Goal: Information Seeking & Learning: Learn about a topic

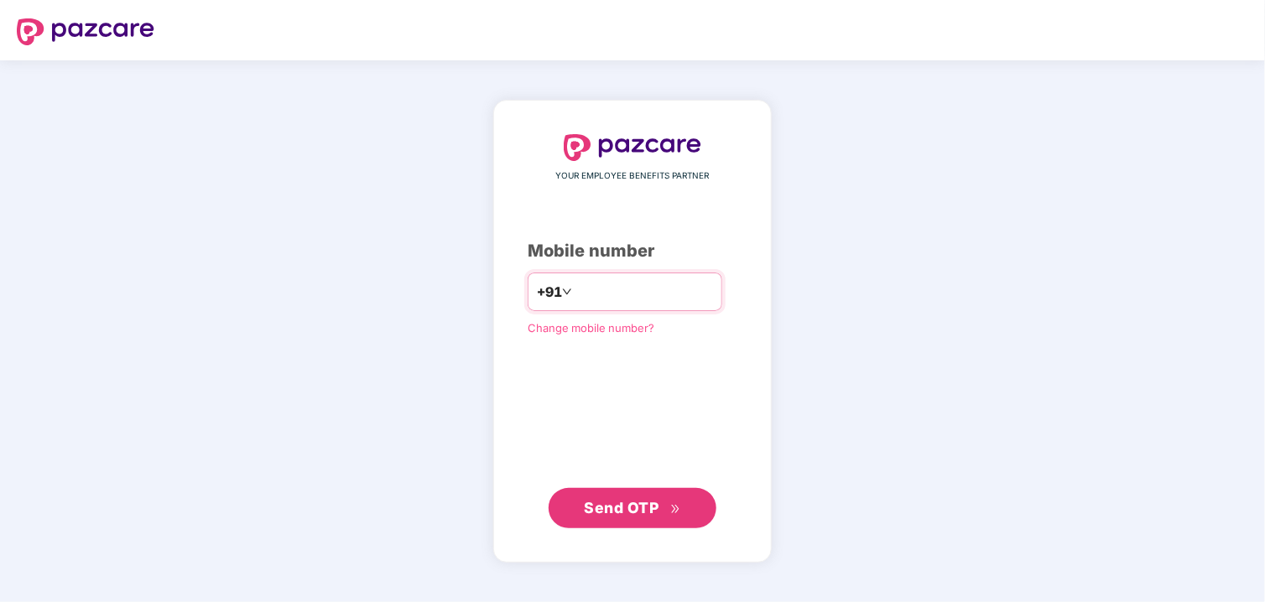
click at [698, 299] on input "number" at bounding box center [645, 292] width 138 height 27
type input "**********"
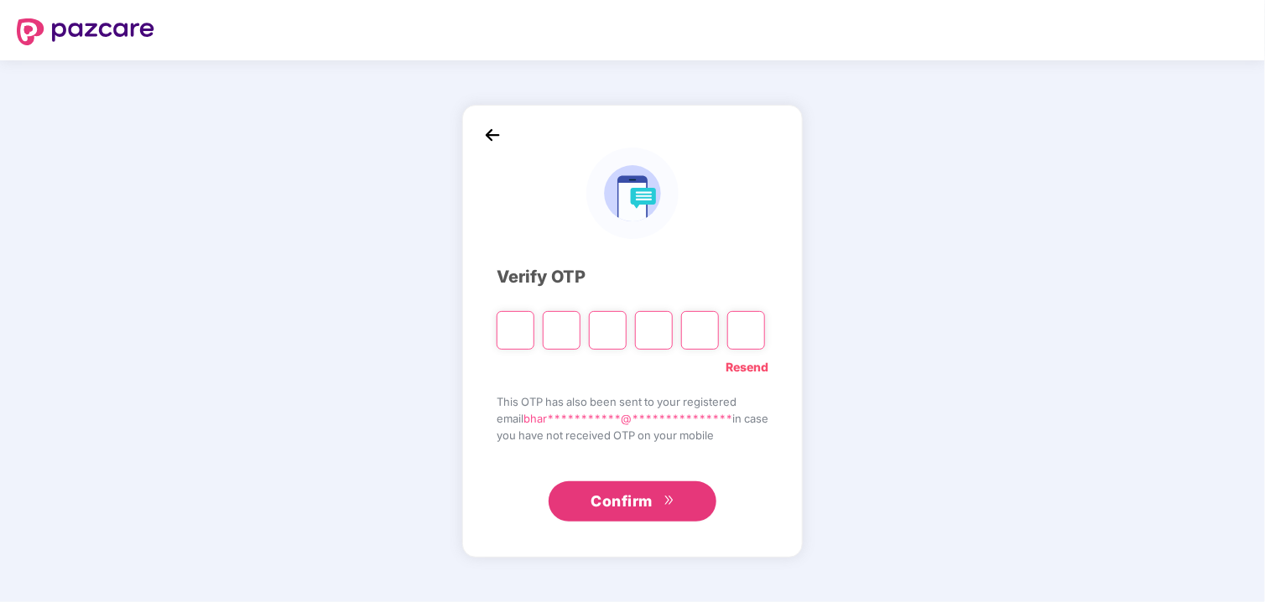
type input "*"
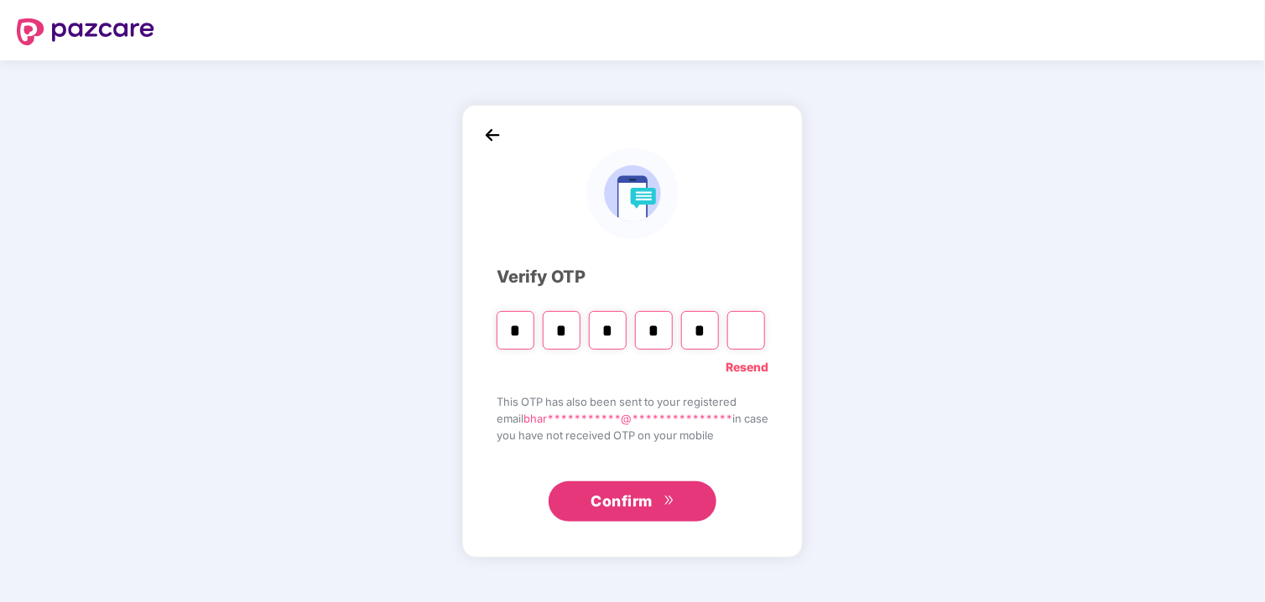
type input "*"
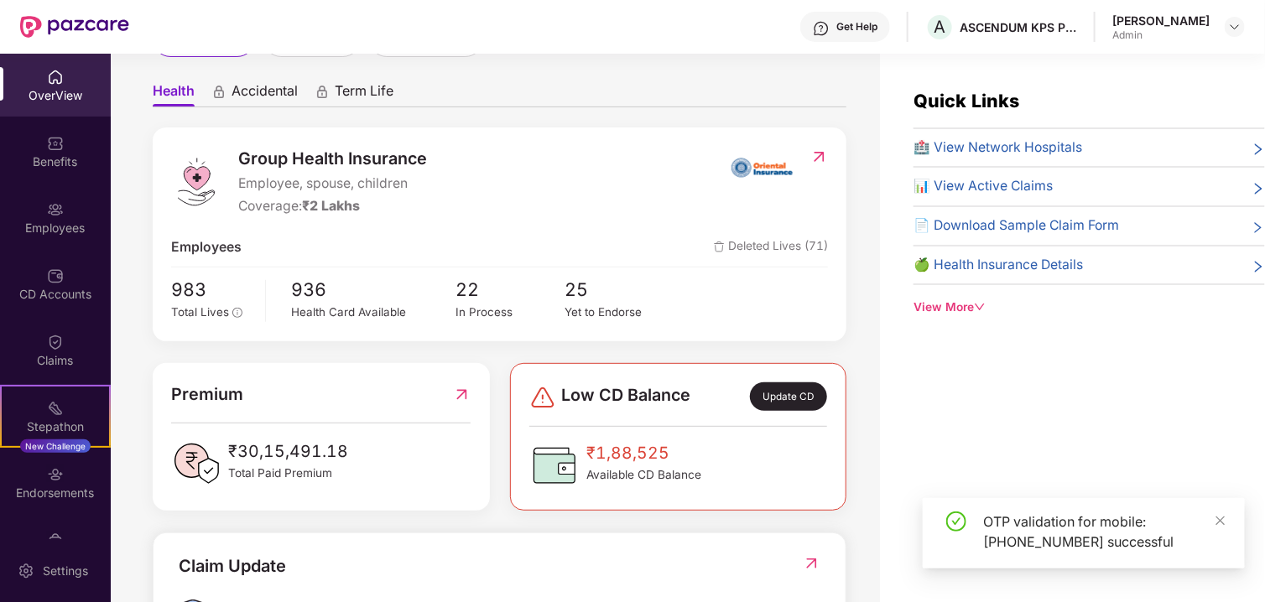
scroll to position [168, 0]
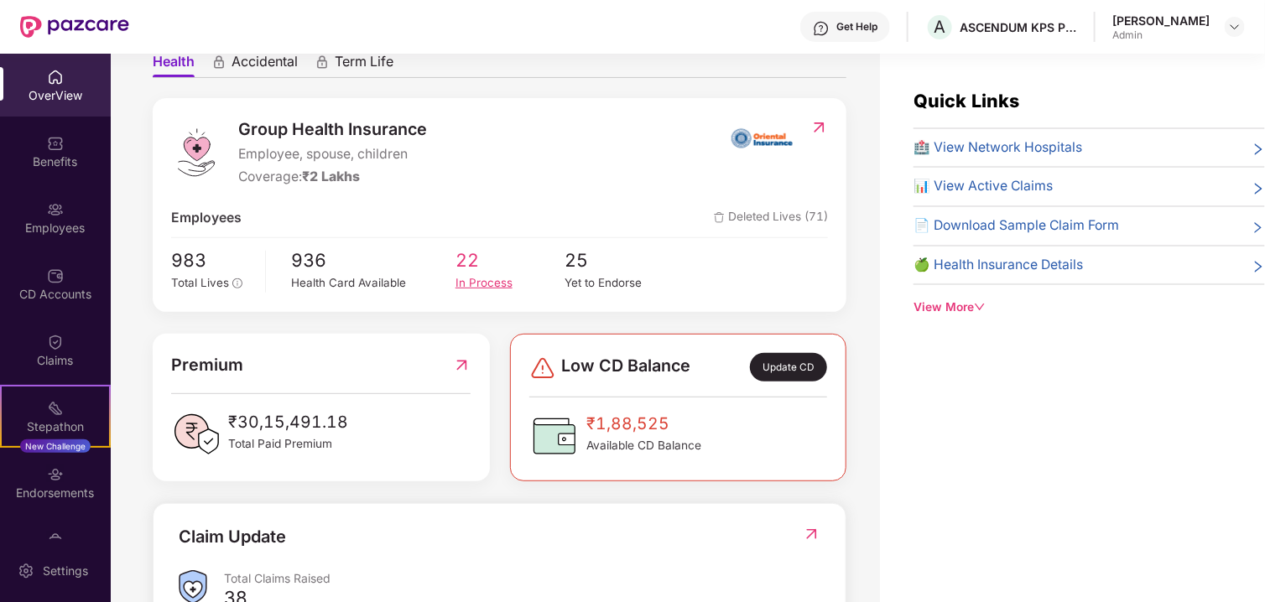
click at [491, 278] on div "In Process" at bounding box center [510, 283] width 109 height 18
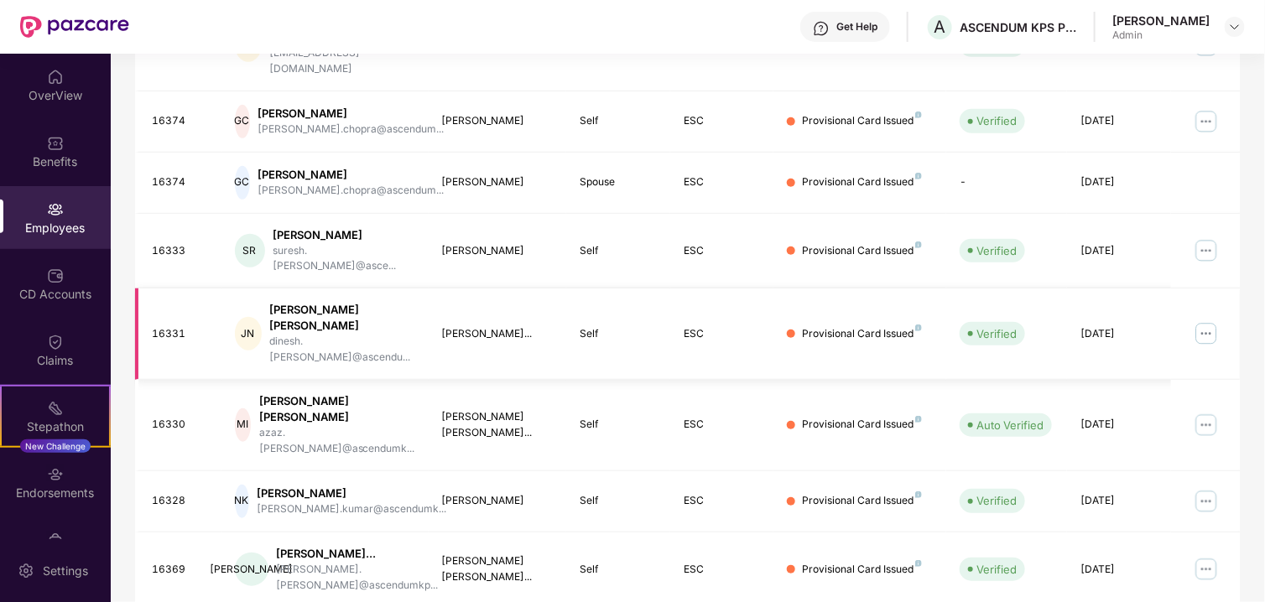
scroll to position [456, 0]
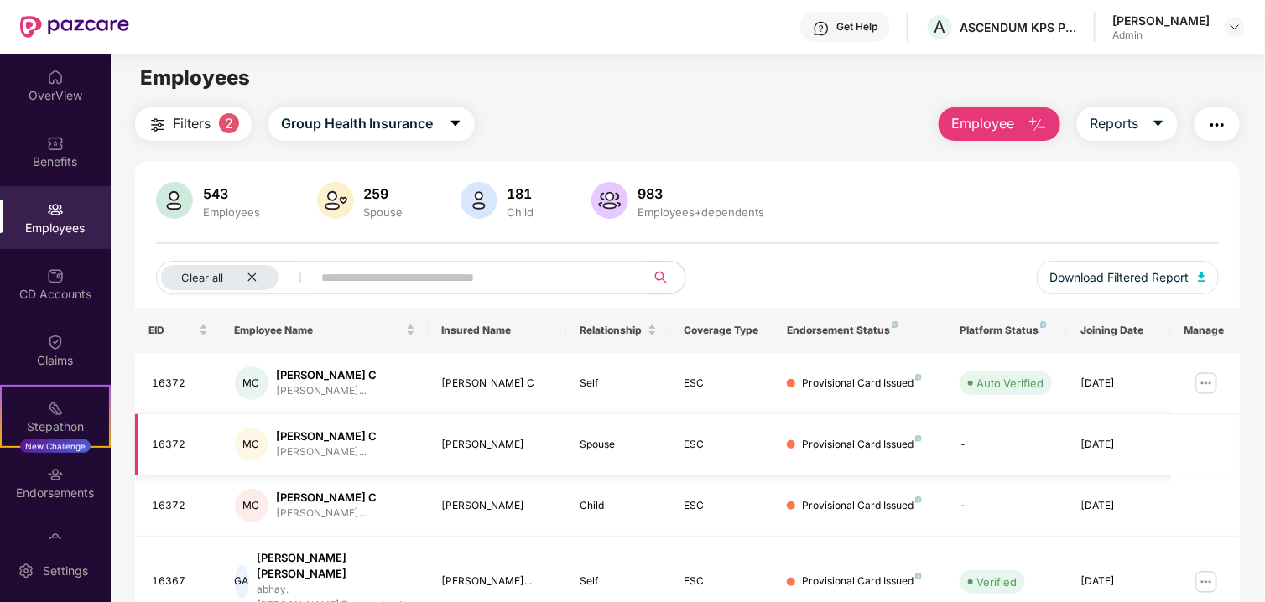
scroll to position [0, 0]
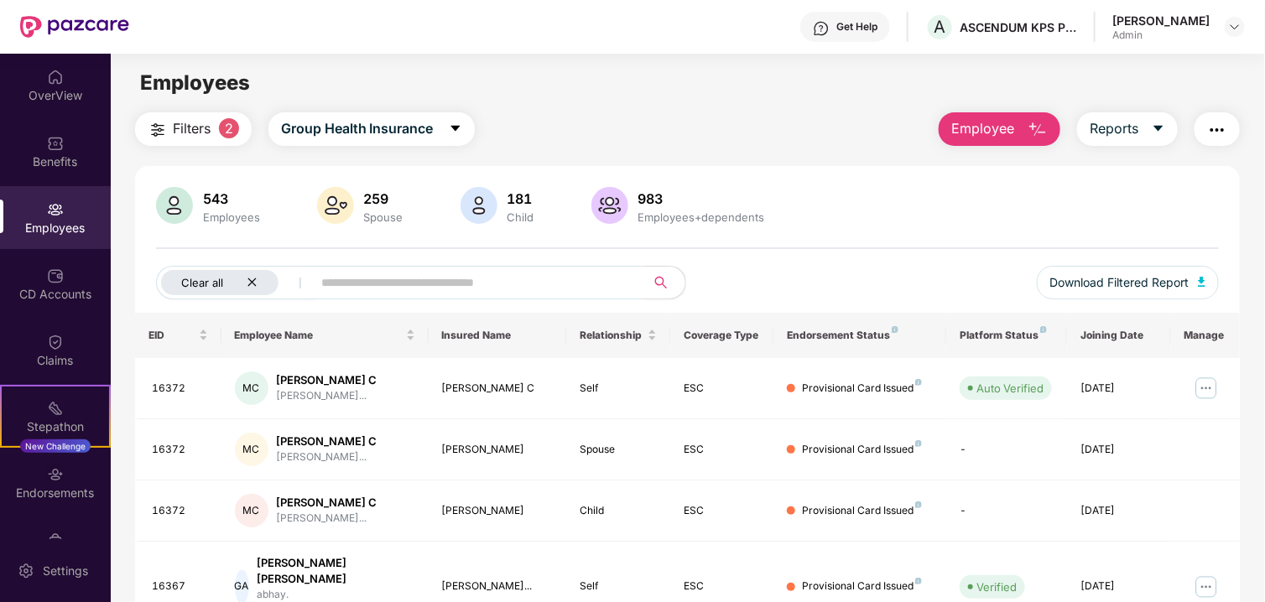
click at [248, 272] on div "Clear all" at bounding box center [219, 282] width 117 height 25
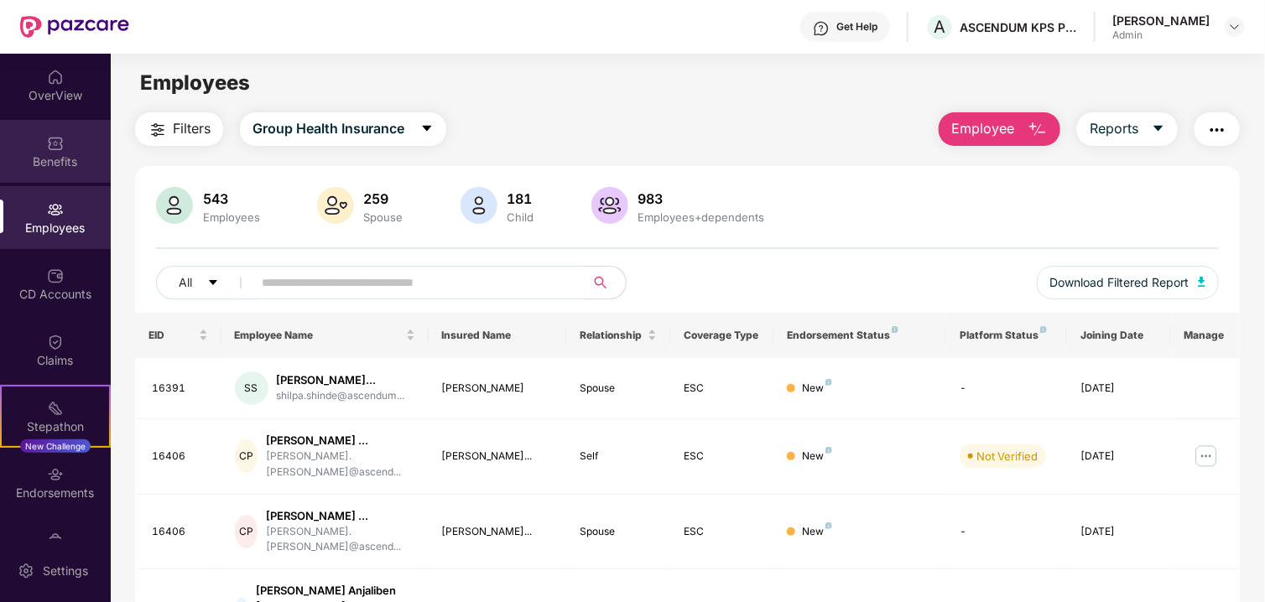
click at [79, 166] on div "Benefits" at bounding box center [55, 162] width 111 height 17
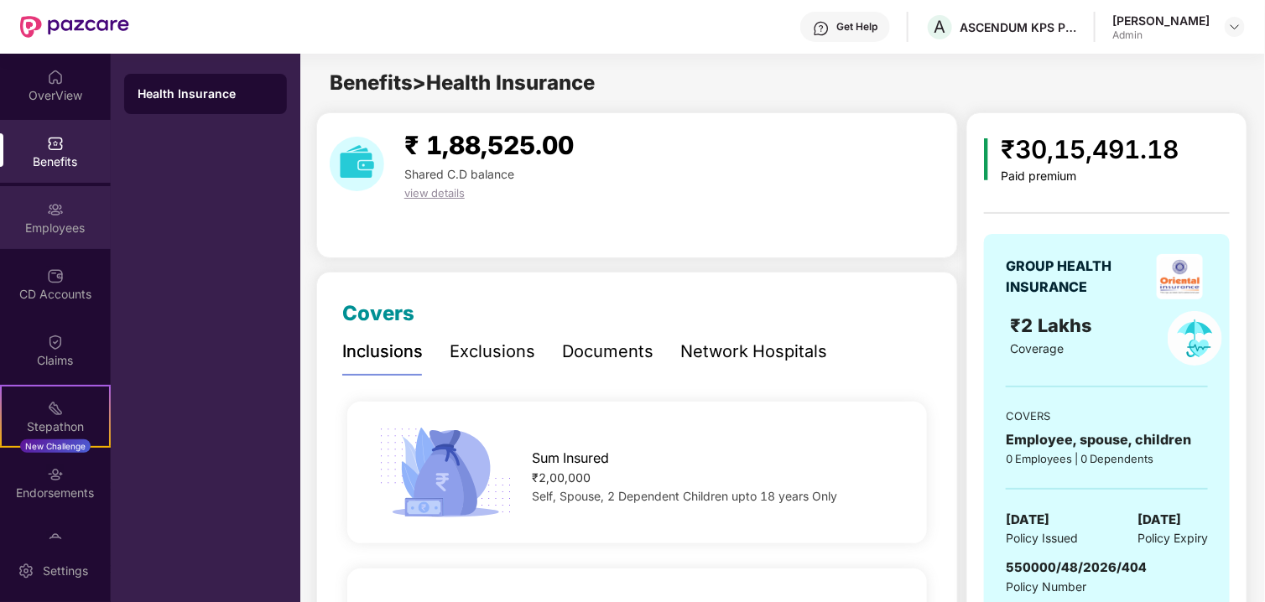
click at [65, 217] on div "Employees" at bounding box center [55, 217] width 111 height 63
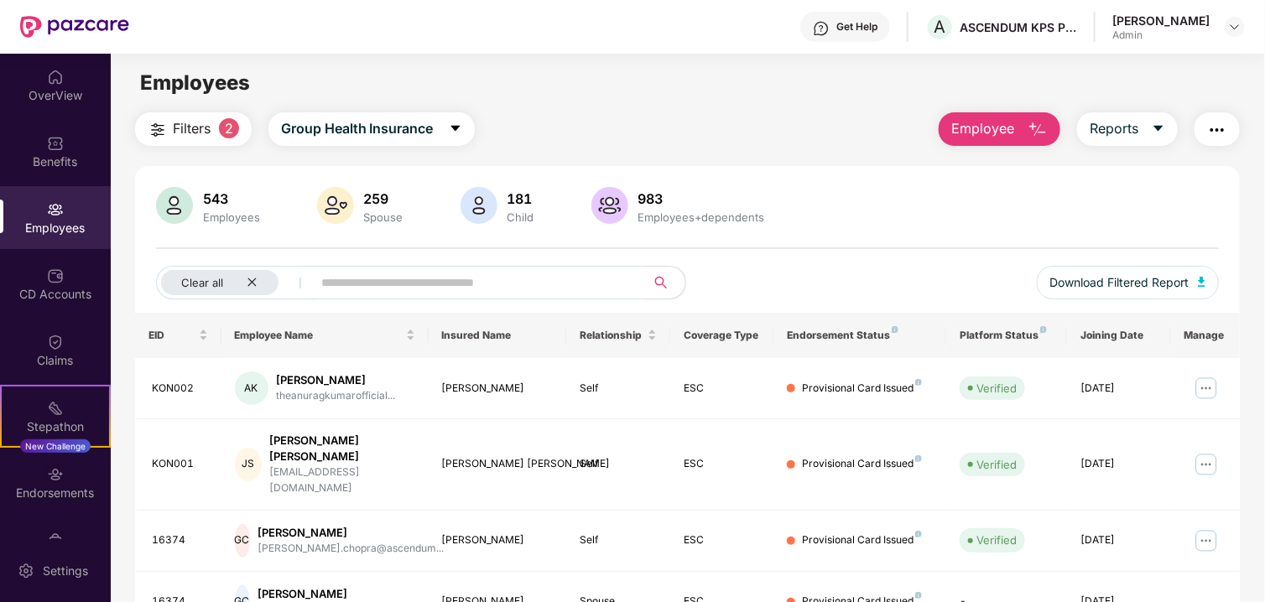
click at [438, 286] on input "text" at bounding box center [471, 282] width 301 height 25
click at [260, 270] on div "Clear all" at bounding box center [219, 282] width 117 height 25
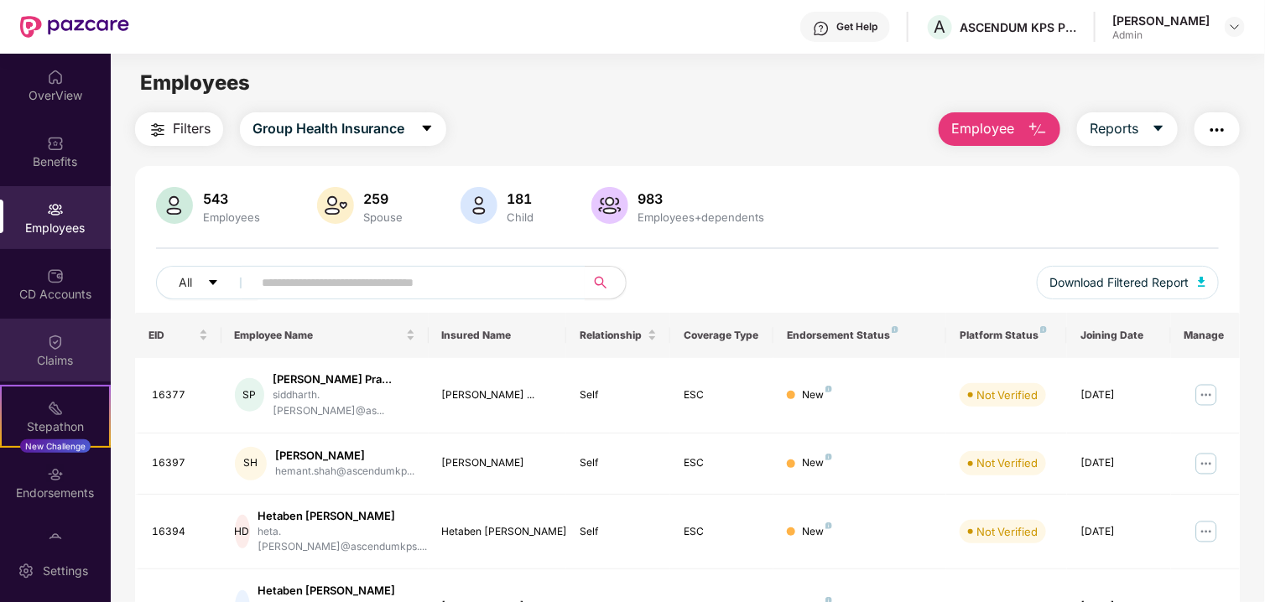
click at [51, 349] on div "Claims" at bounding box center [55, 350] width 111 height 63
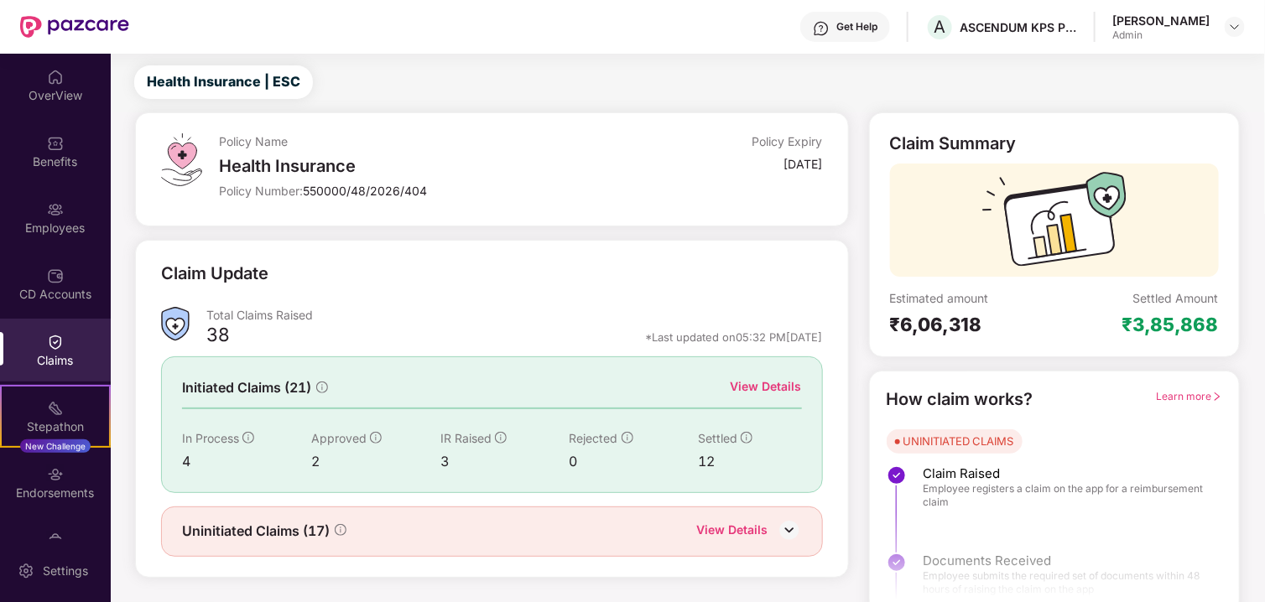
scroll to position [55, 0]
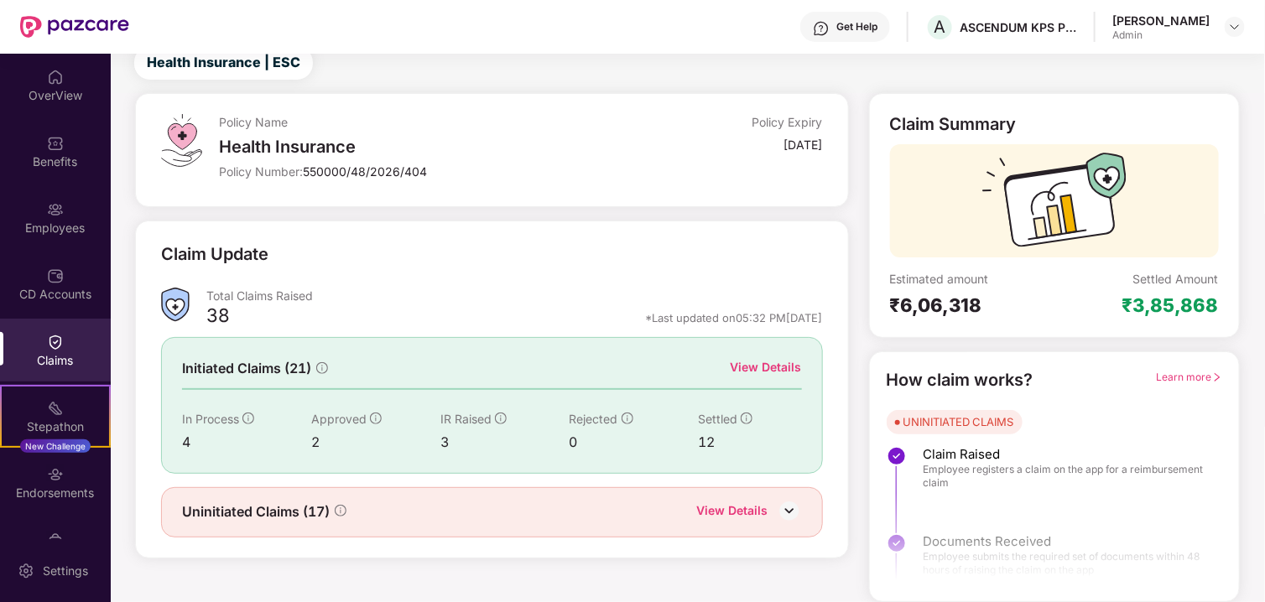
click at [788, 514] on img at bounding box center [789, 510] width 25 height 25
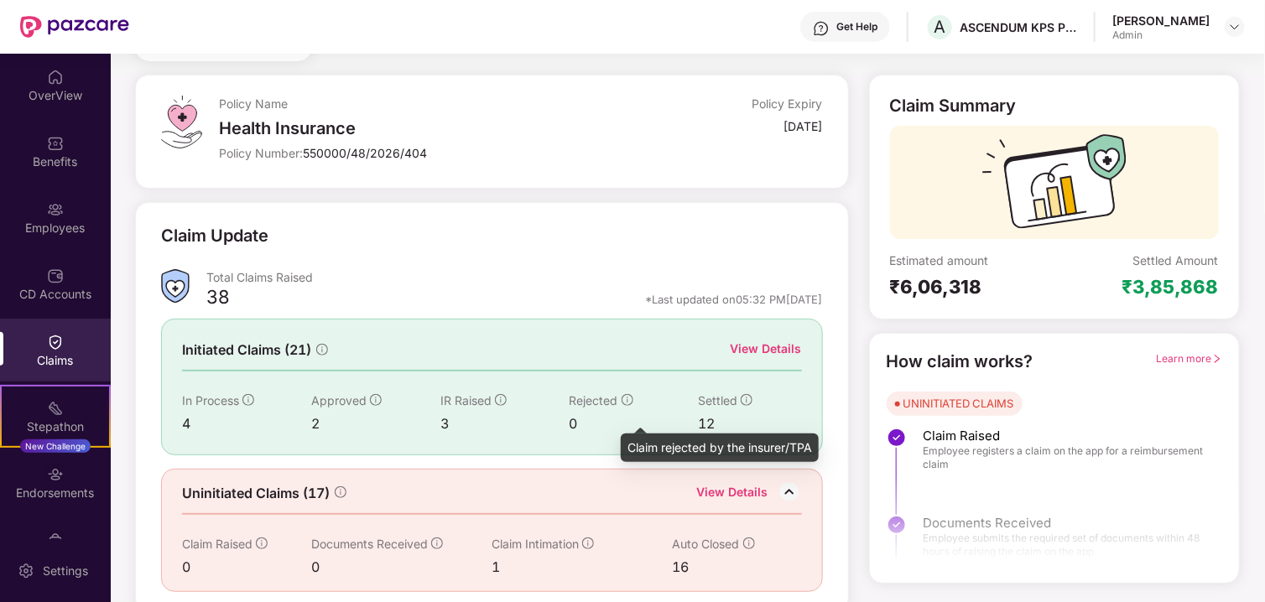
scroll to position [83, 0]
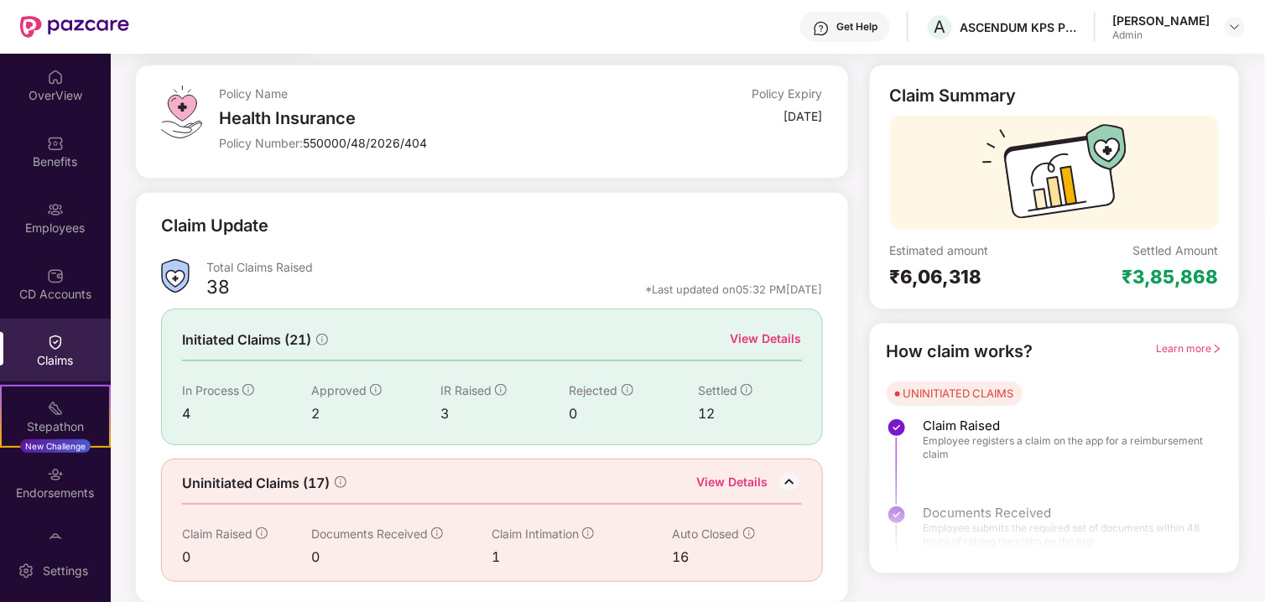
click at [764, 342] on div "View Details" at bounding box center [766, 339] width 71 height 18
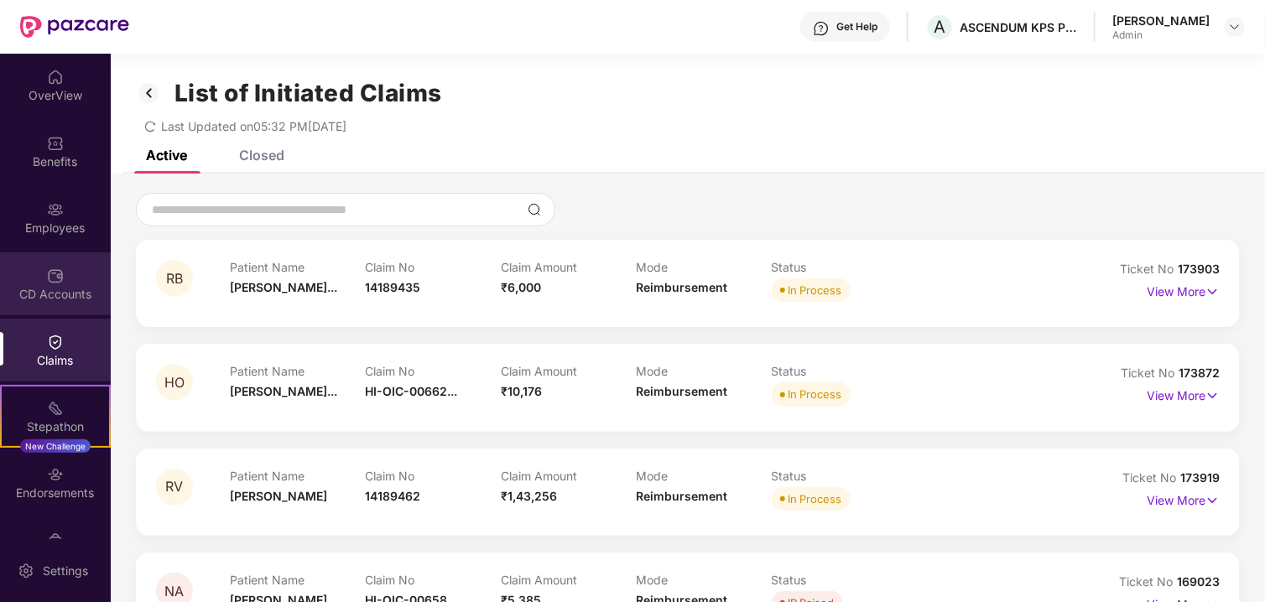
click at [13, 262] on div "CD Accounts" at bounding box center [55, 284] width 111 height 63
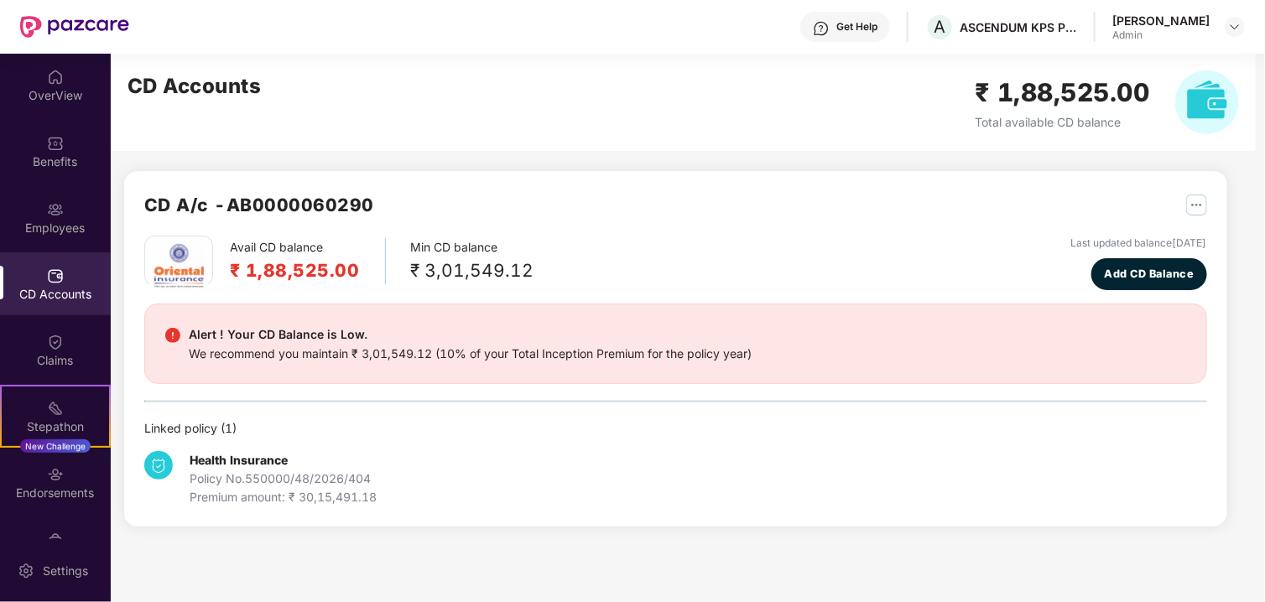
click at [39, 352] on div "Claims" at bounding box center [55, 360] width 111 height 17
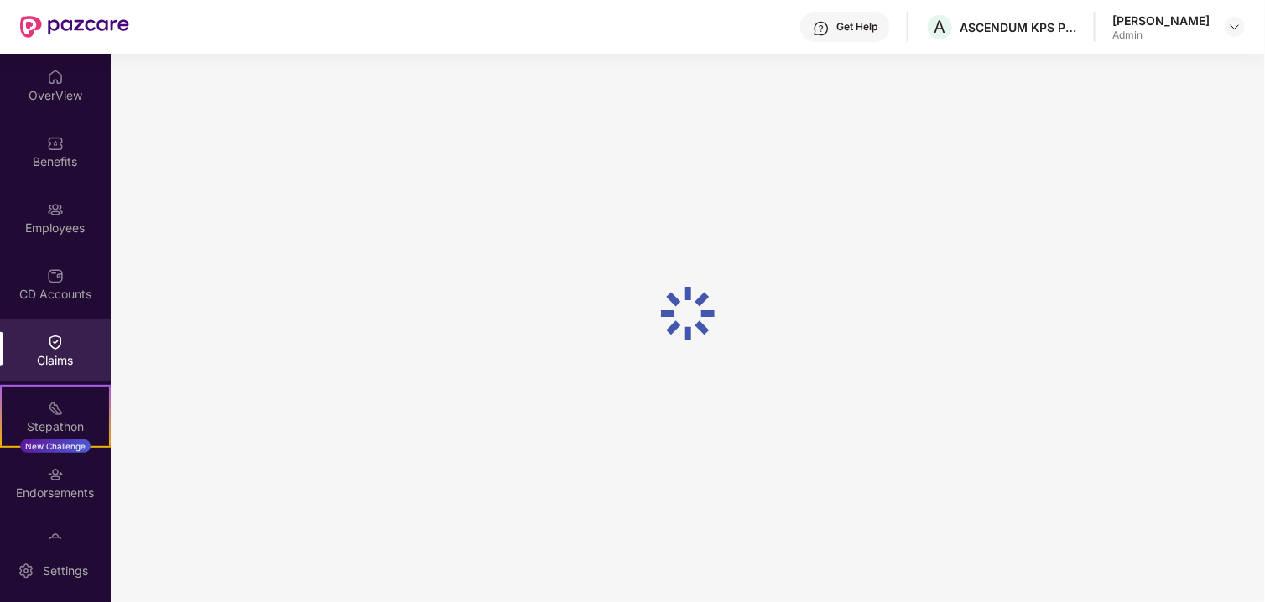
scroll to position [55, 0]
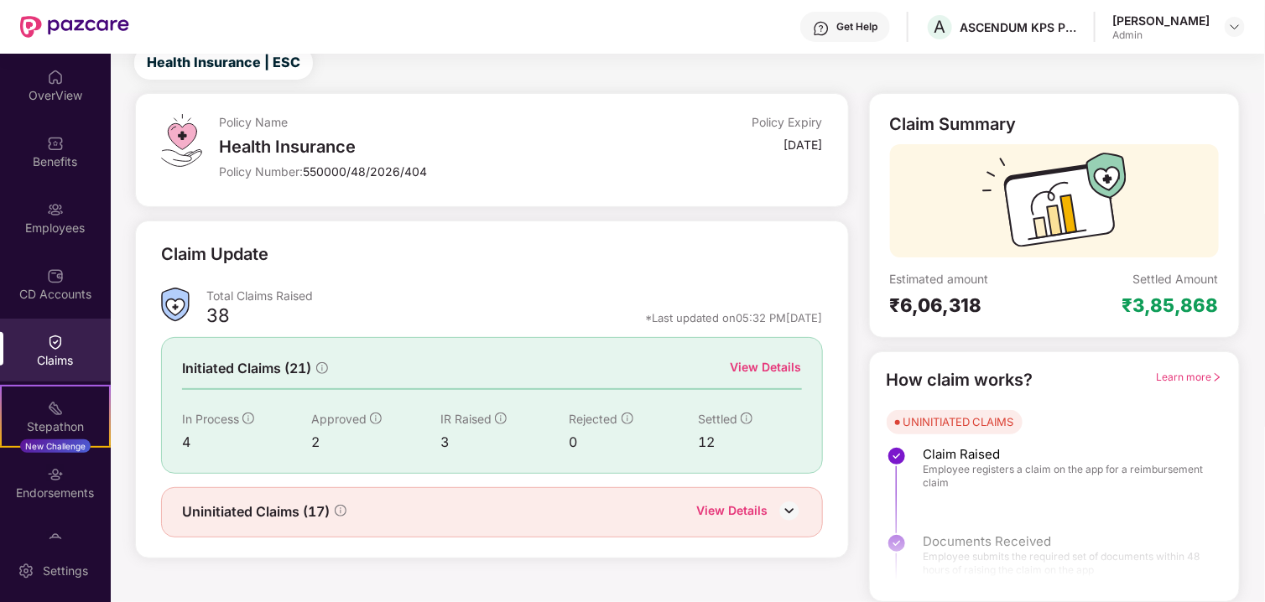
click at [777, 504] on img at bounding box center [789, 510] width 25 height 25
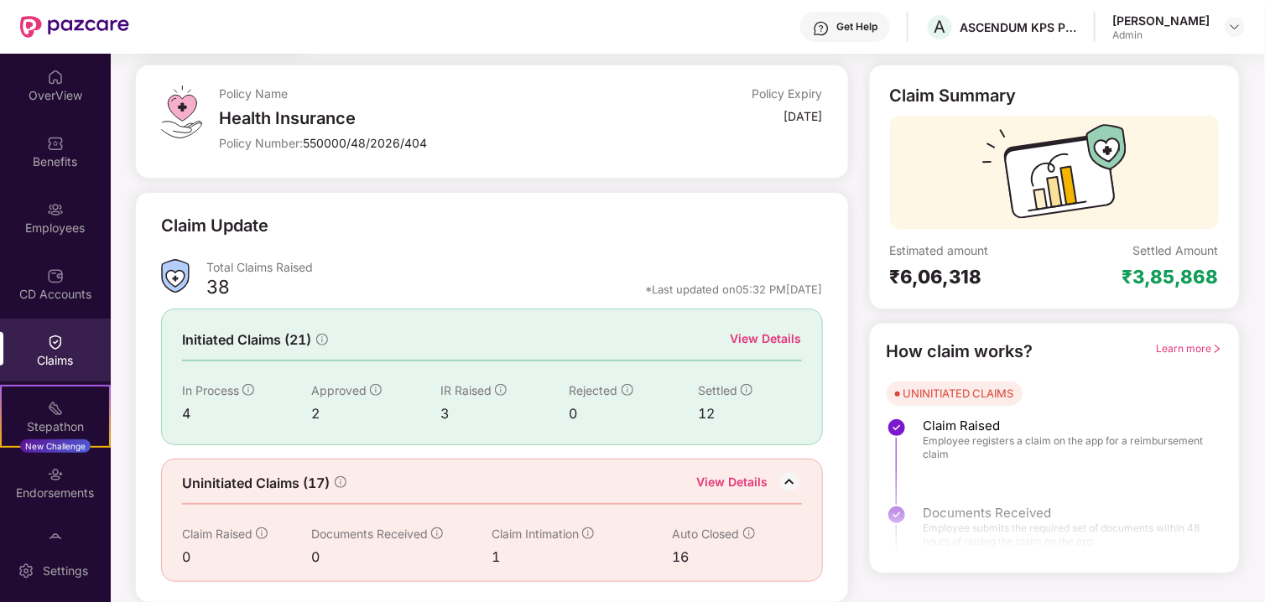
scroll to position [0, 0]
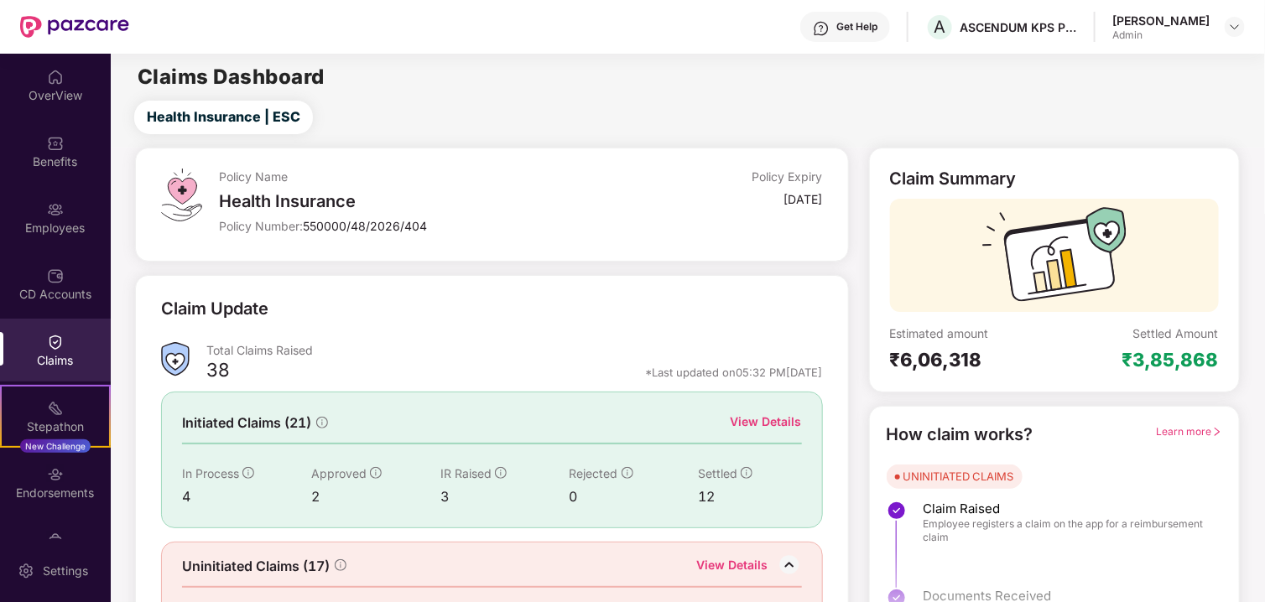
click at [279, 347] on div "Total Claims Raised" at bounding box center [514, 350] width 616 height 16
click at [133, 167] on div "Policy Name Health Insurance Policy Number: 550000/48/2026/404 Policy Expiry [D…" at bounding box center [491, 205] width 727 height 114
click at [86, 166] on div "Benefits" at bounding box center [55, 162] width 111 height 17
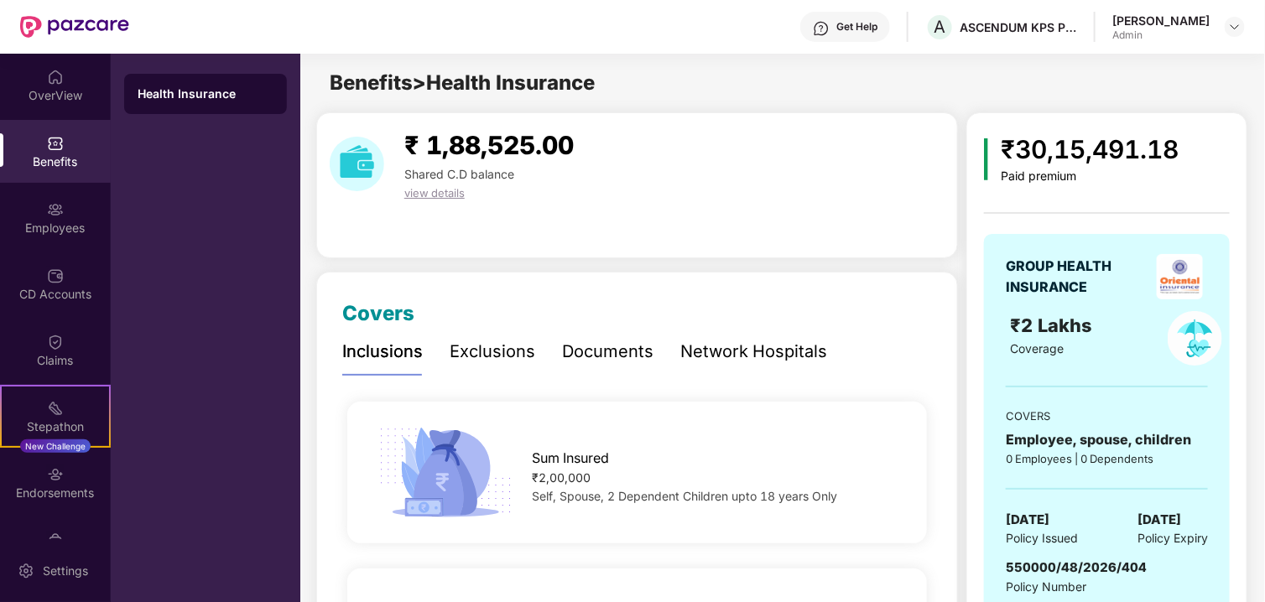
click at [481, 360] on div "Exclusions" at bounding box center [493, 352] width 86 height 26
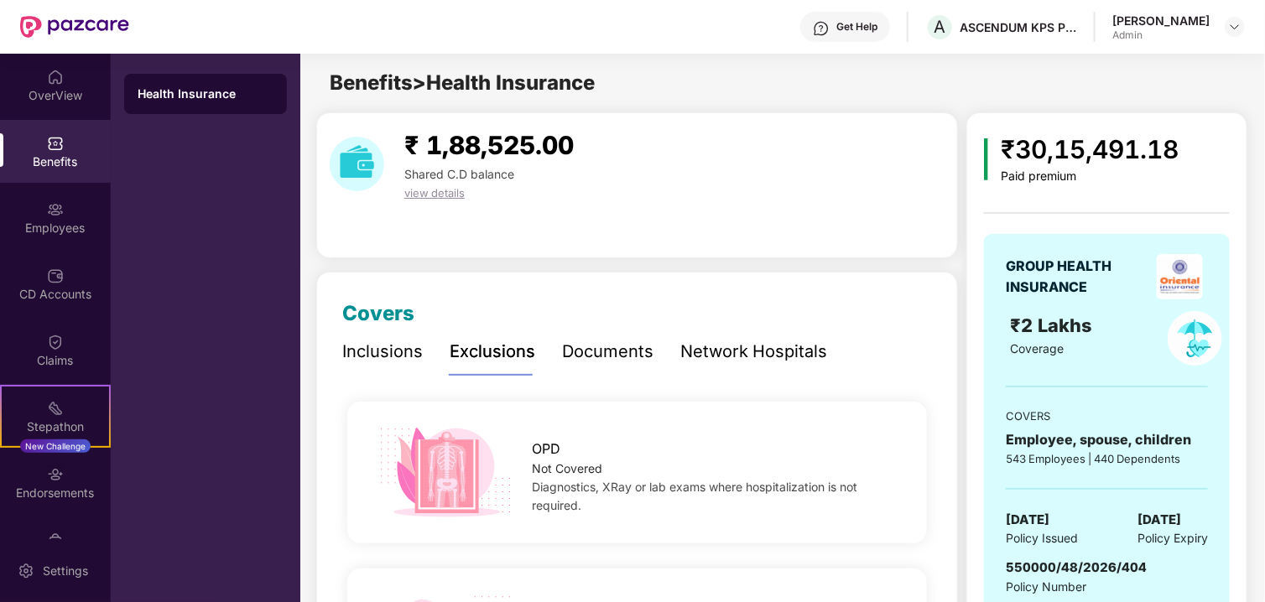
click at [602, 357] on div "Documents" at bounding box center [607, 352] width 91 height 26
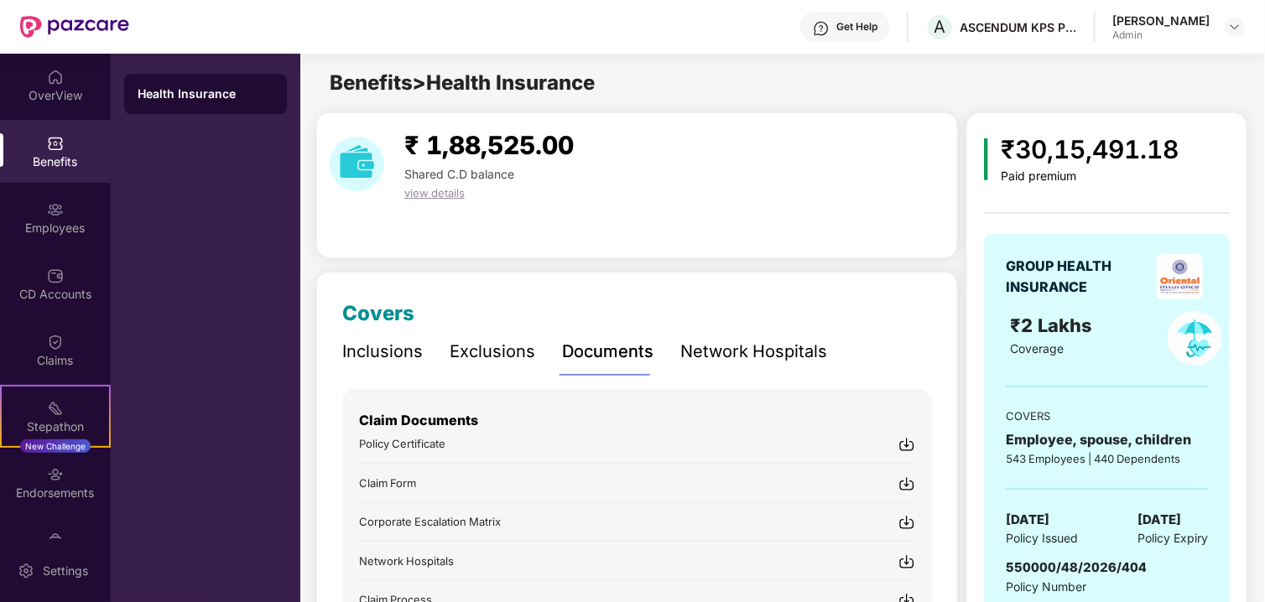
click at [731, 351] on div "Network Hospitals" at bounding box center [754, 352] width 147 height 26
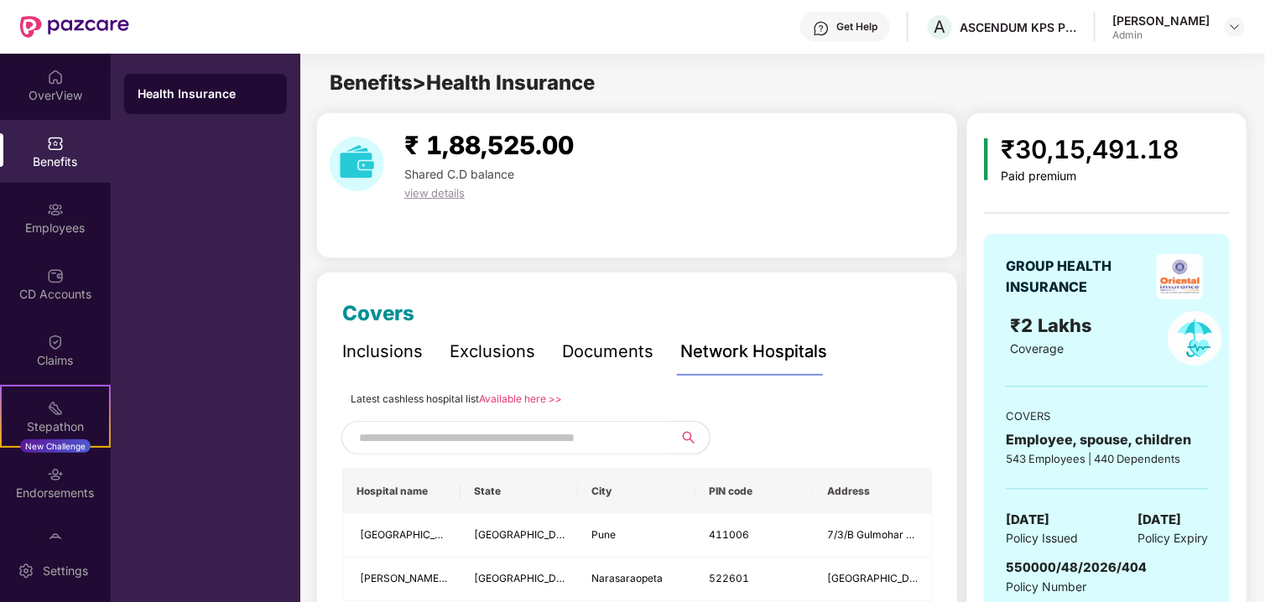
click at [577, 362] on div "Documents" at bounding box center [607, 352] width 91 height 26
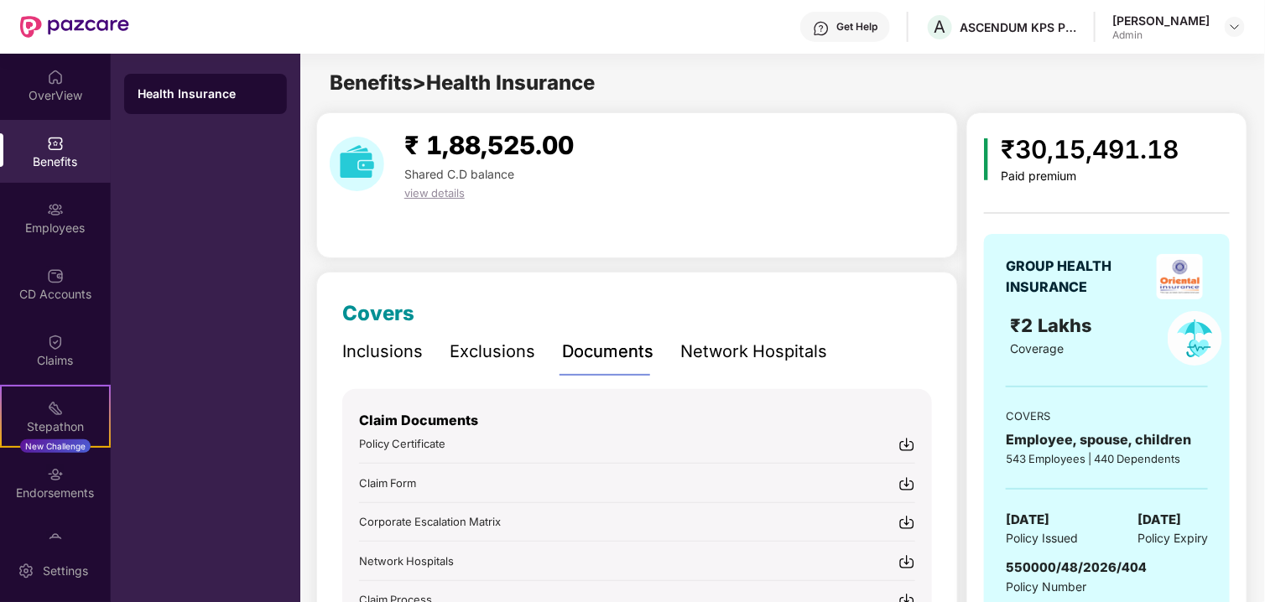
click at [459, 358] on div "Exclusions" at bounding box center [493, 352] width 86 height 26
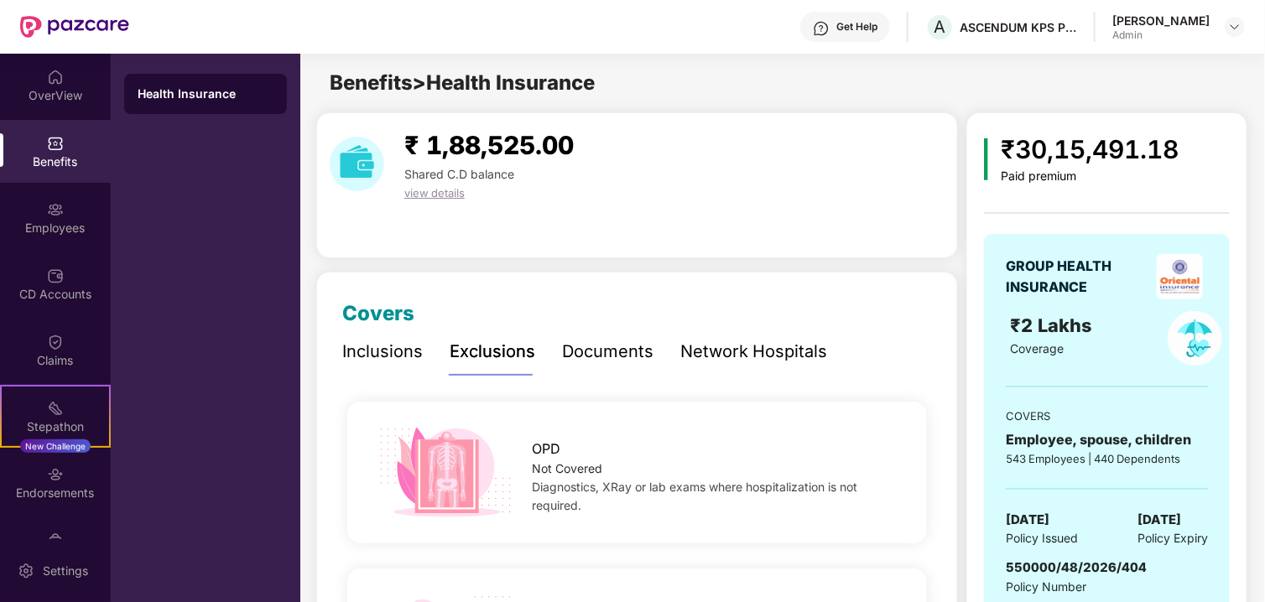
click at [382, 360] on div "Inclusions" at bounding box center [382, 352] width 81 height 26
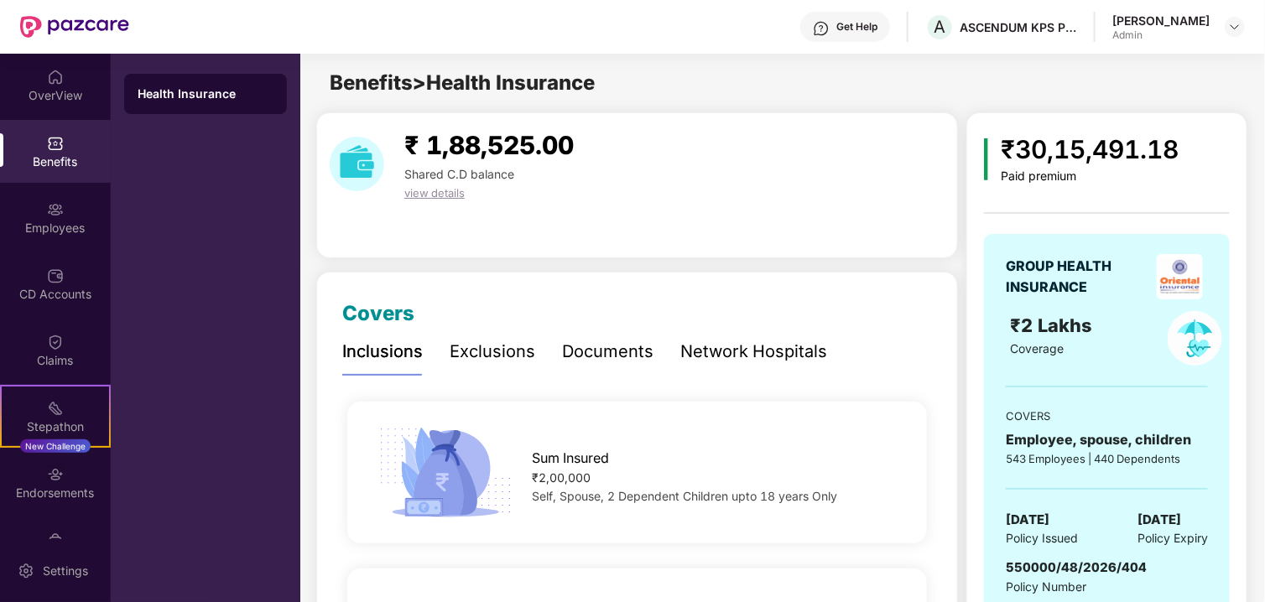
click at [456, 347] on div "Exclusions" at bounding box center [493, 352] width 86 height 26
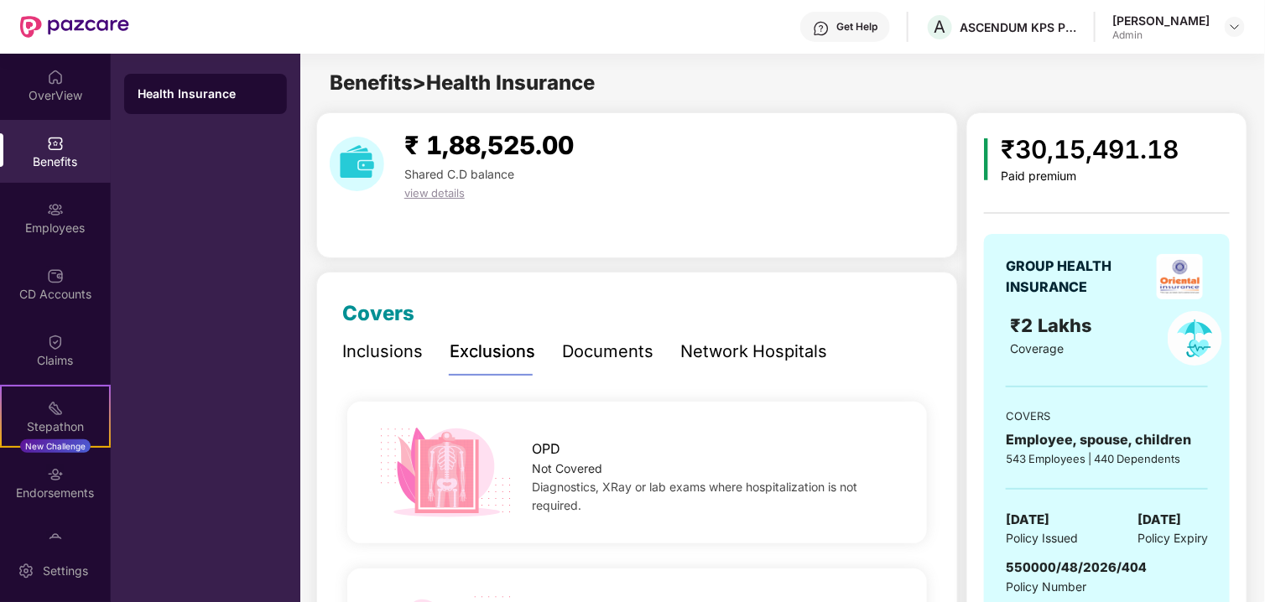
click at [605, 360] on div "Documents" at bounding box center [607, 352] width 91 height 26
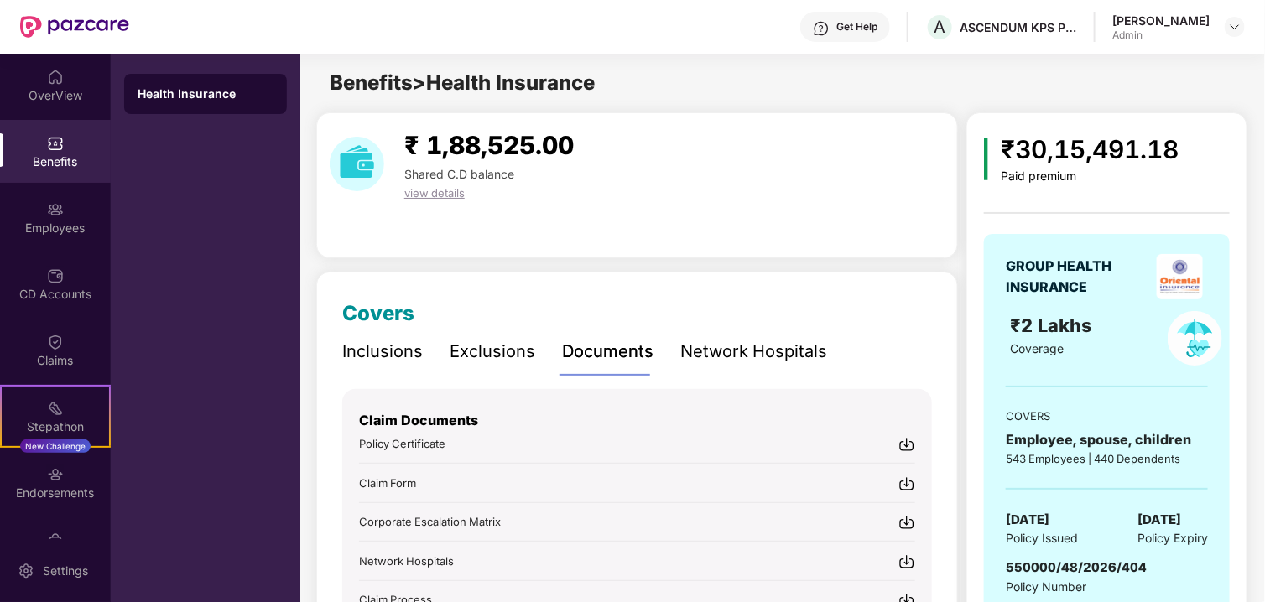
click at [761, 356] on div "Network Hospitals" at bounding box center [754, 352] width 147 height 26
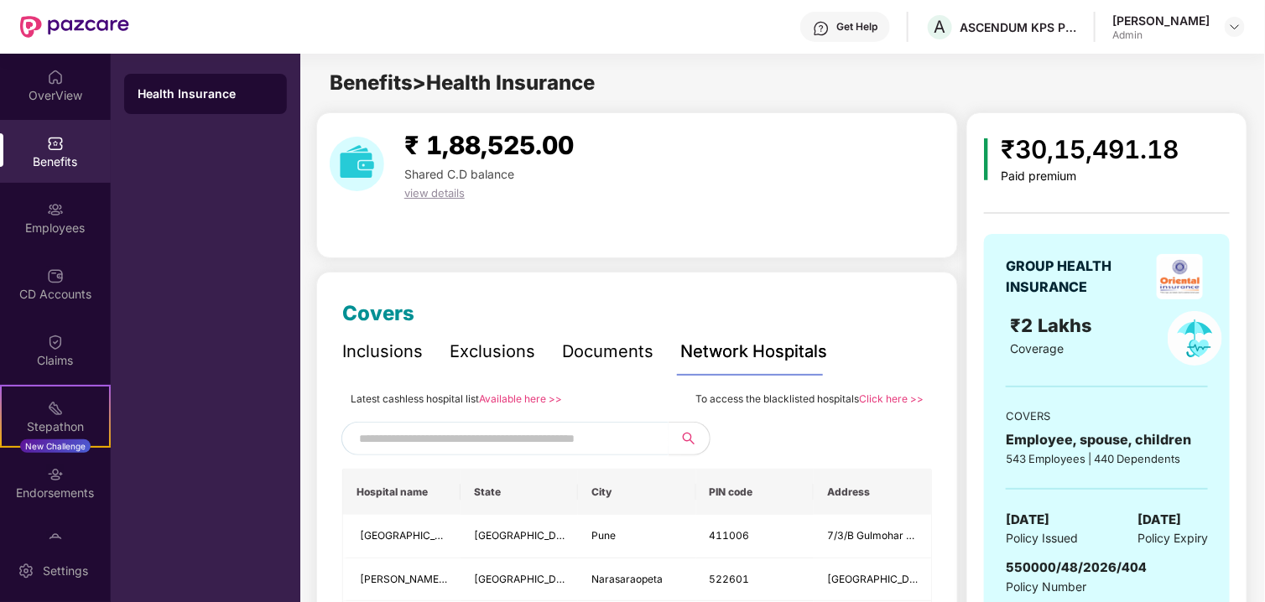
click at [537, 367] on div "Inclusions Exclusions Documents Network Hospitals" at bounding box center [584, 352] width 485 height 46
click at [515, 372] on div "Exclusions" at bounding box center [493, 352] width 86 height 46
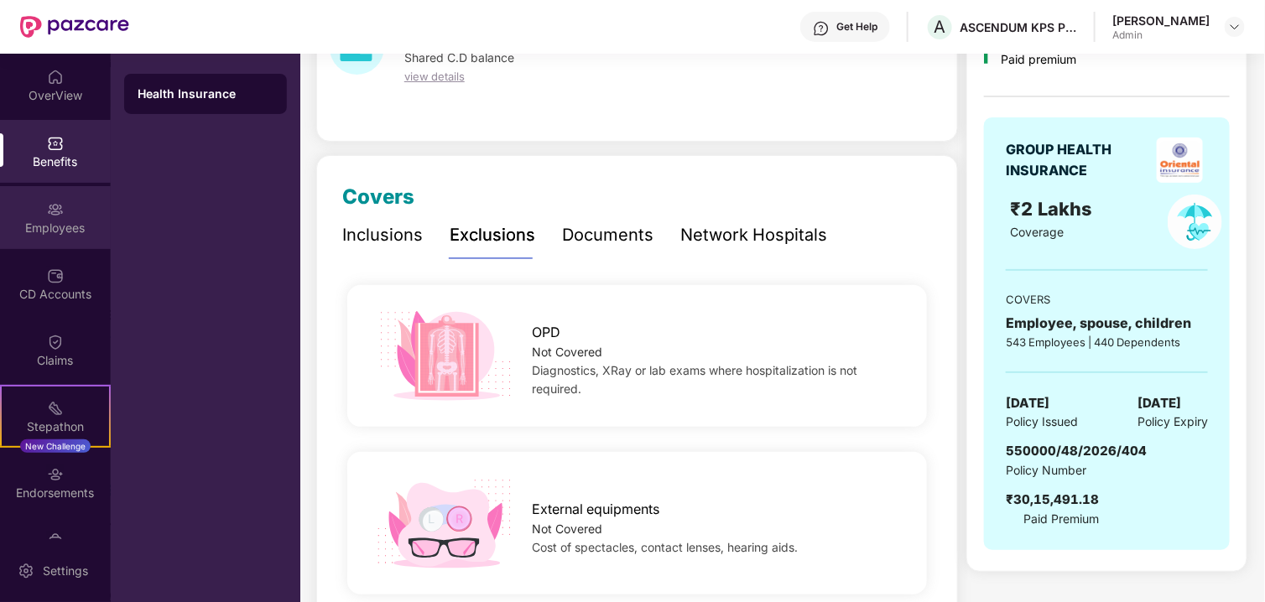
click at [41, 222] on div "Employees" at bounding box center [55, 228] width 111 height 17
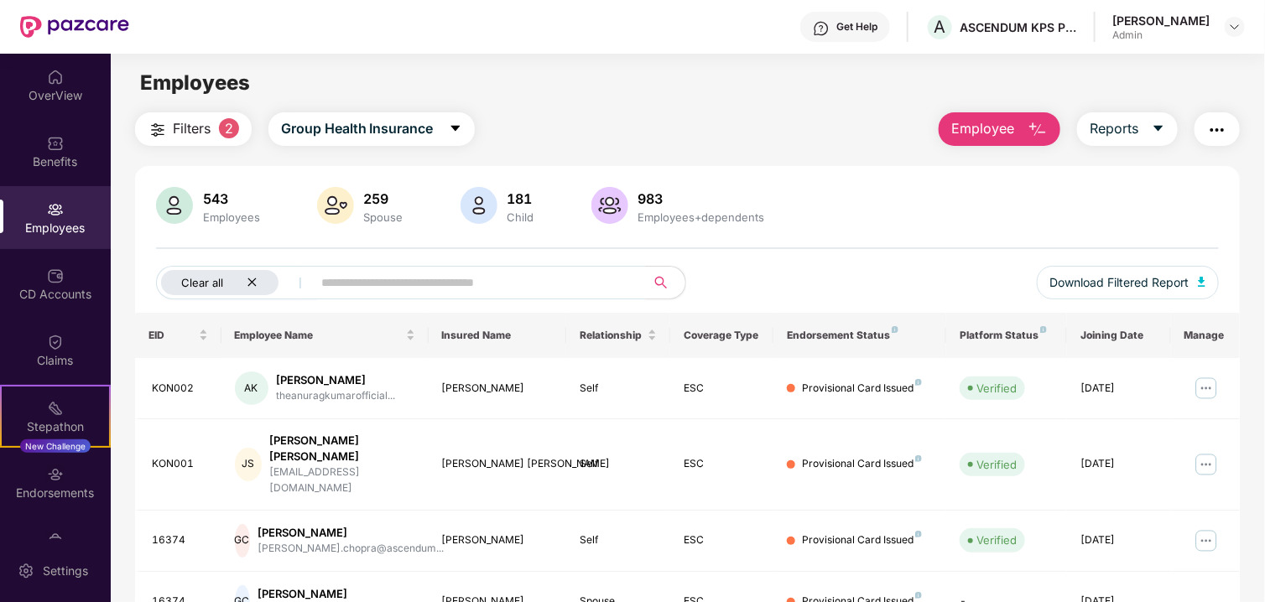
click at [248, 283] on icon "close" at bounding box center [252, 282] width 11 height 11
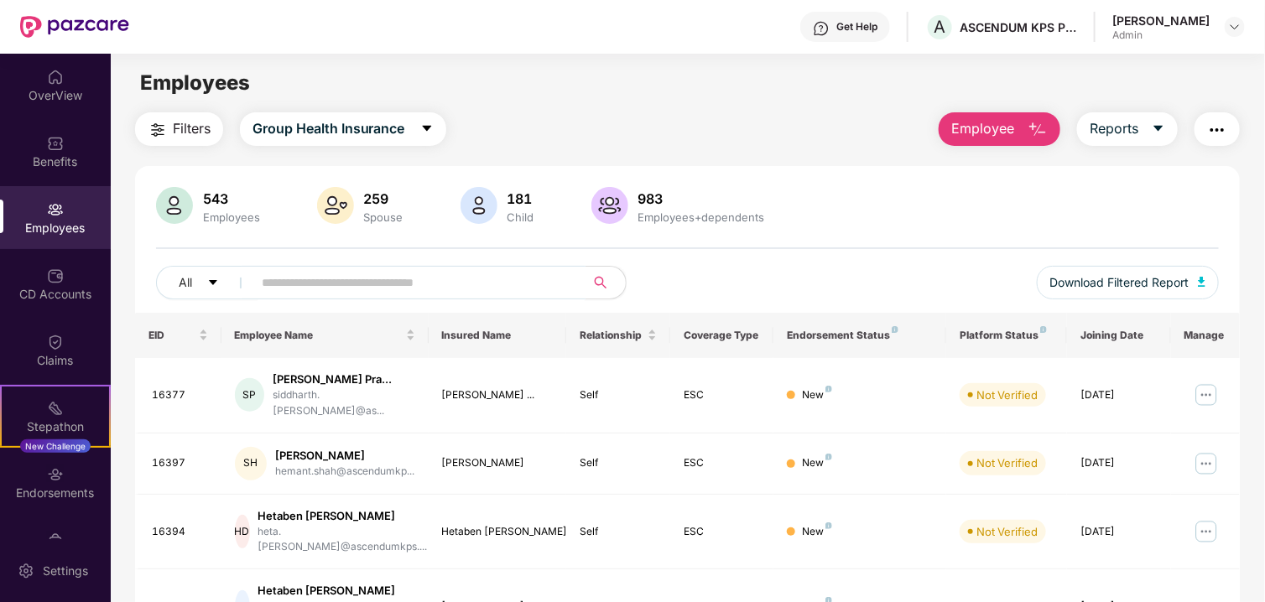
drag, startPoint x: 421, startPoint y: 286, endPoint x: 613, endPoint y: 326, distance: 196.3
click at [422, 287] on input "text" at bounding box center [412, 282] width 301 height 25
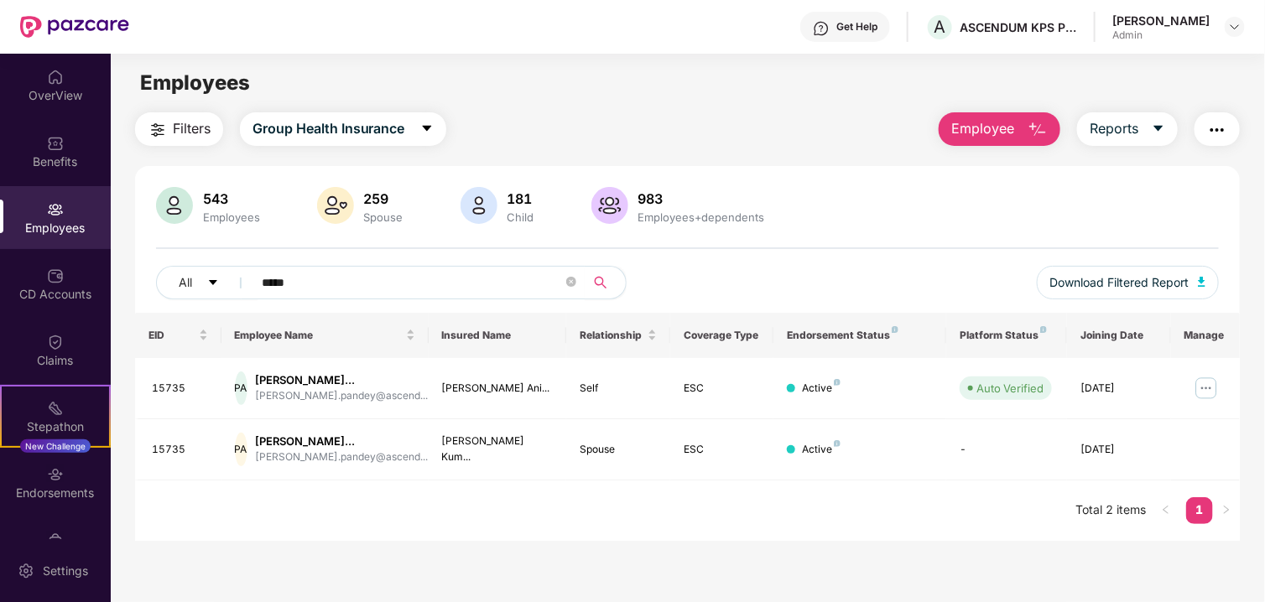
type input "*****"
drag, startPoint x: 436, startPoint y: 393, endPoint x: 579, endPoint y: 397, distance: 143.6
click at [579, 397] on tr "15735 PA [PERSON_NAME]... [PERSON_NAME].pandey@ascend... [PERSON_NAME] Ani... S…" at bounding box center [688, 388] width 1106 height 61
click at [507, 420] on td "[PERSON_NAME] Ani..." at bounding box center [498, 388] width 138 height 61
click at [522, 397] on div "[PERSON_NAME] Ani..." at bounding box center [498, 389] width 112 height 16
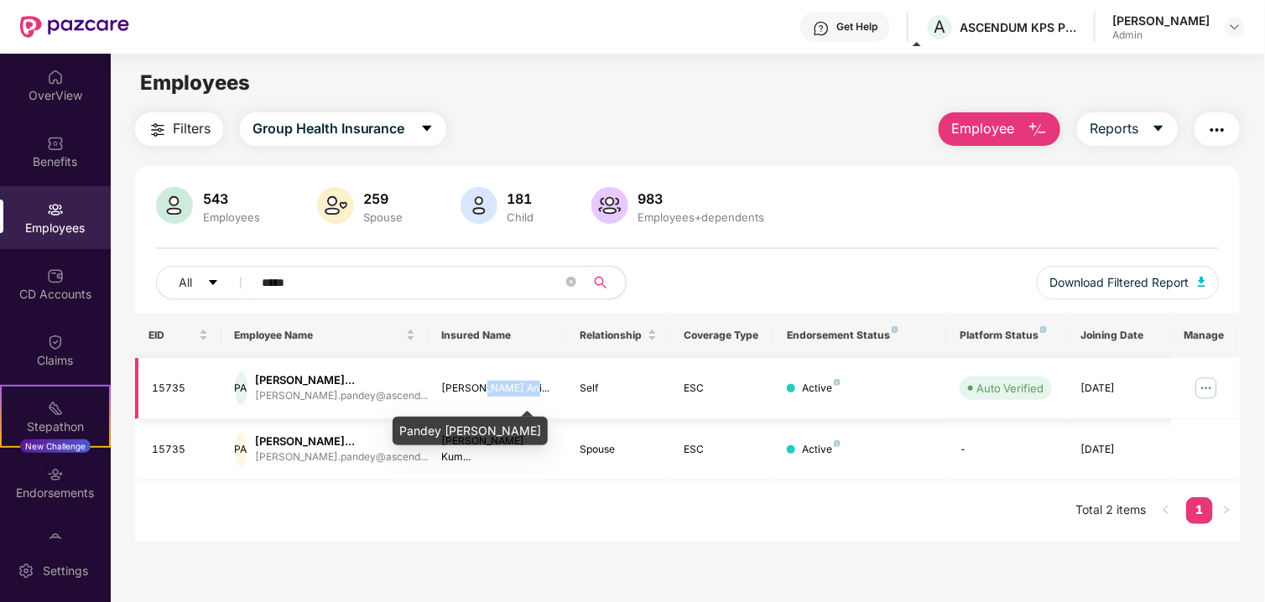
click at [521, 397] on div "[PERSON_NAME] Ani..." at bounding box center [498, 389] width 112 height 16
click at [529, 393] on div "[PERSON_NAME] Ani..." at bounding box center [498, 389] width 112 height 16
